Goal: Task Accomplishment & Management: Use online tool/utility

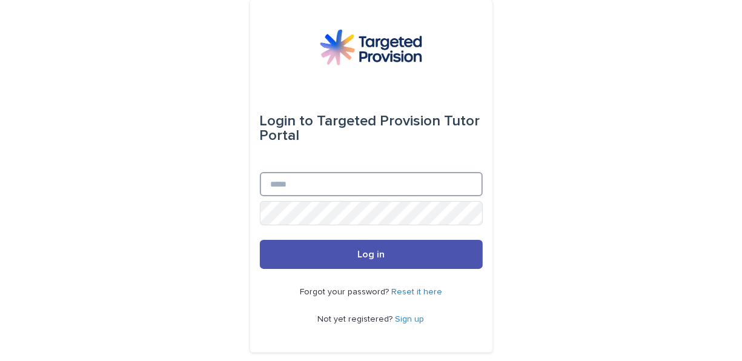
type input "**********"
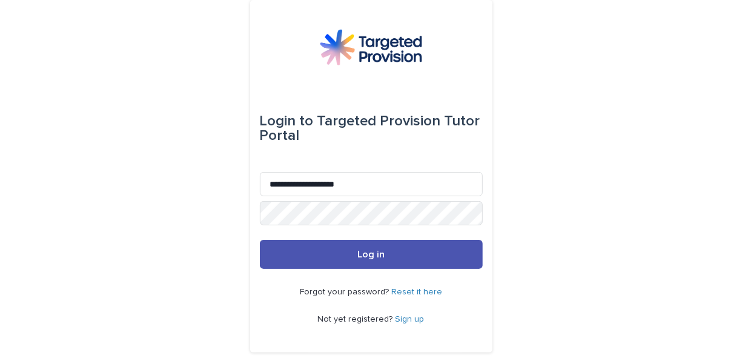
click at [403, 247] on button "Log in" at bounding box center [371, 254] width 223 height 29
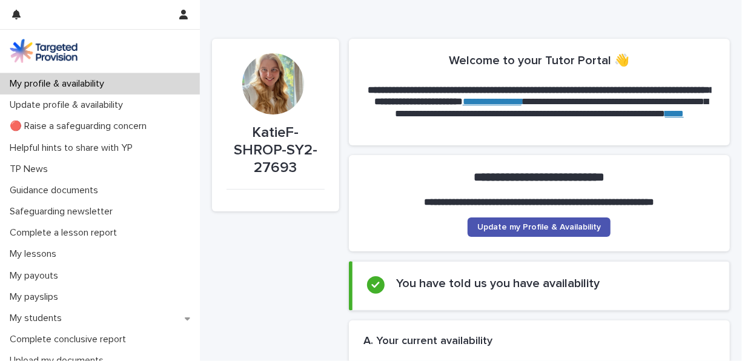
click at [31, 128] on p "🔴 Raise a safeguarding concern" at bounding box center [80, 126] width 151 height 12
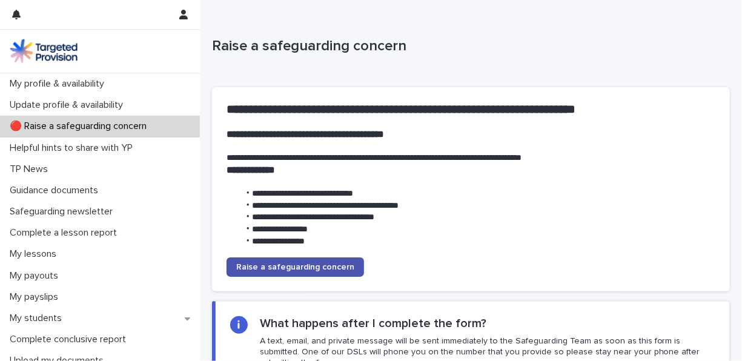
click at [272, 275] on link "Raise a safeguarding concern" at bounding box center [294, 266] width 137 height 19
click at [67, 225] on div "Complete a lesson report" at bounding box center [100, 232] width 200 height 21
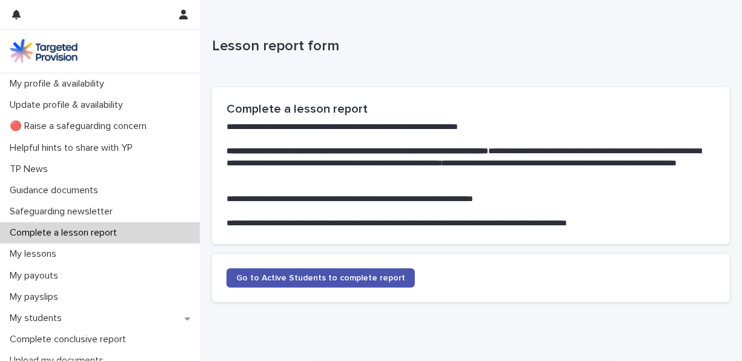
click at [283, 279] on span "Go to Active Students to complete report" at bounding box center [320, 278] width 169 height 8
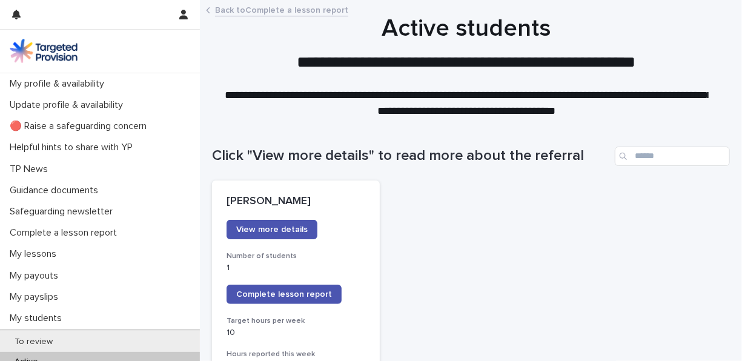
click at [298, 297] on span "Complete lesson report" at bounding box center [284, 294] width 96 height 8
click at [300, 290] on span "Complete lesson report" at bounding box center [284, 294] width 96 height 8
